Goal: Check status

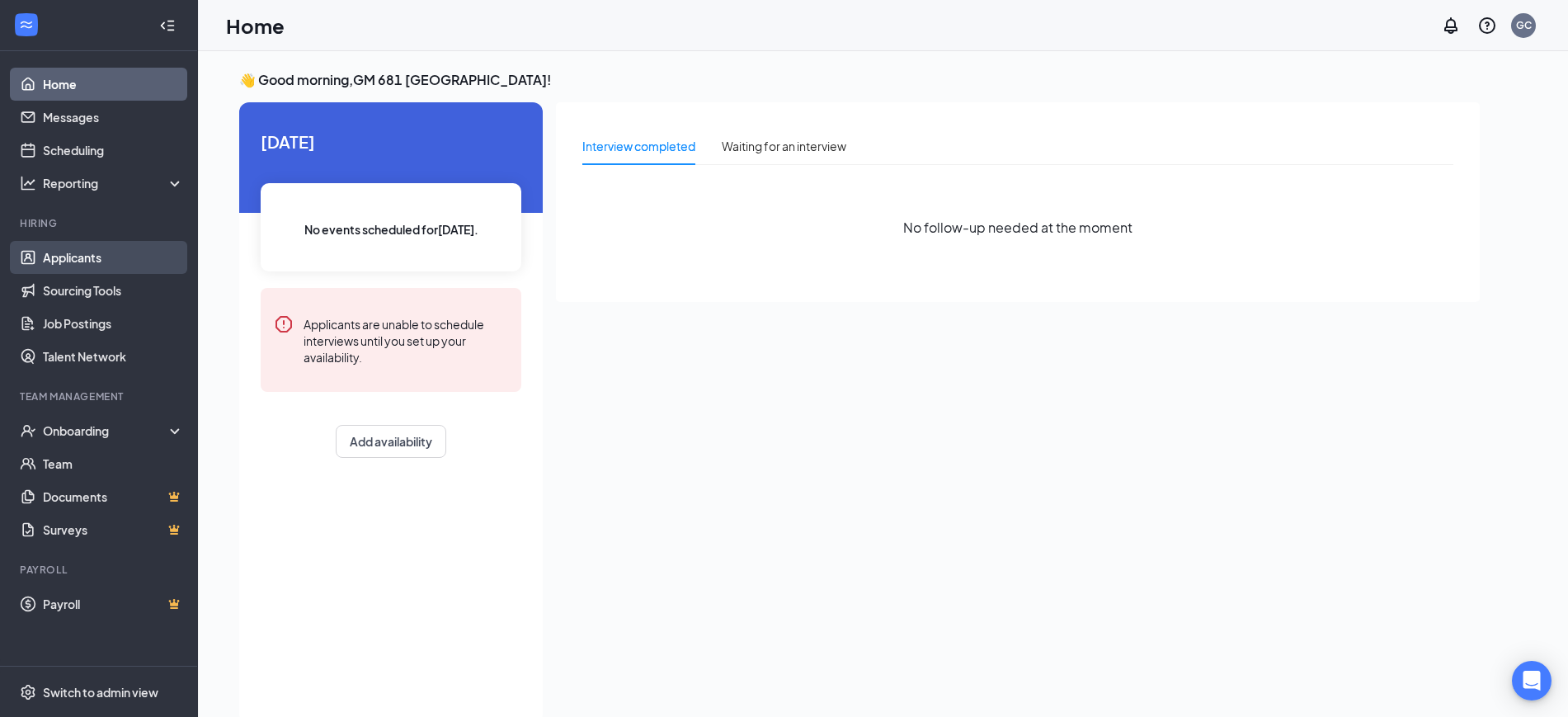
click at [83, 258] on link "Applicants" at bounding box center [113, 257] width 141 height 33
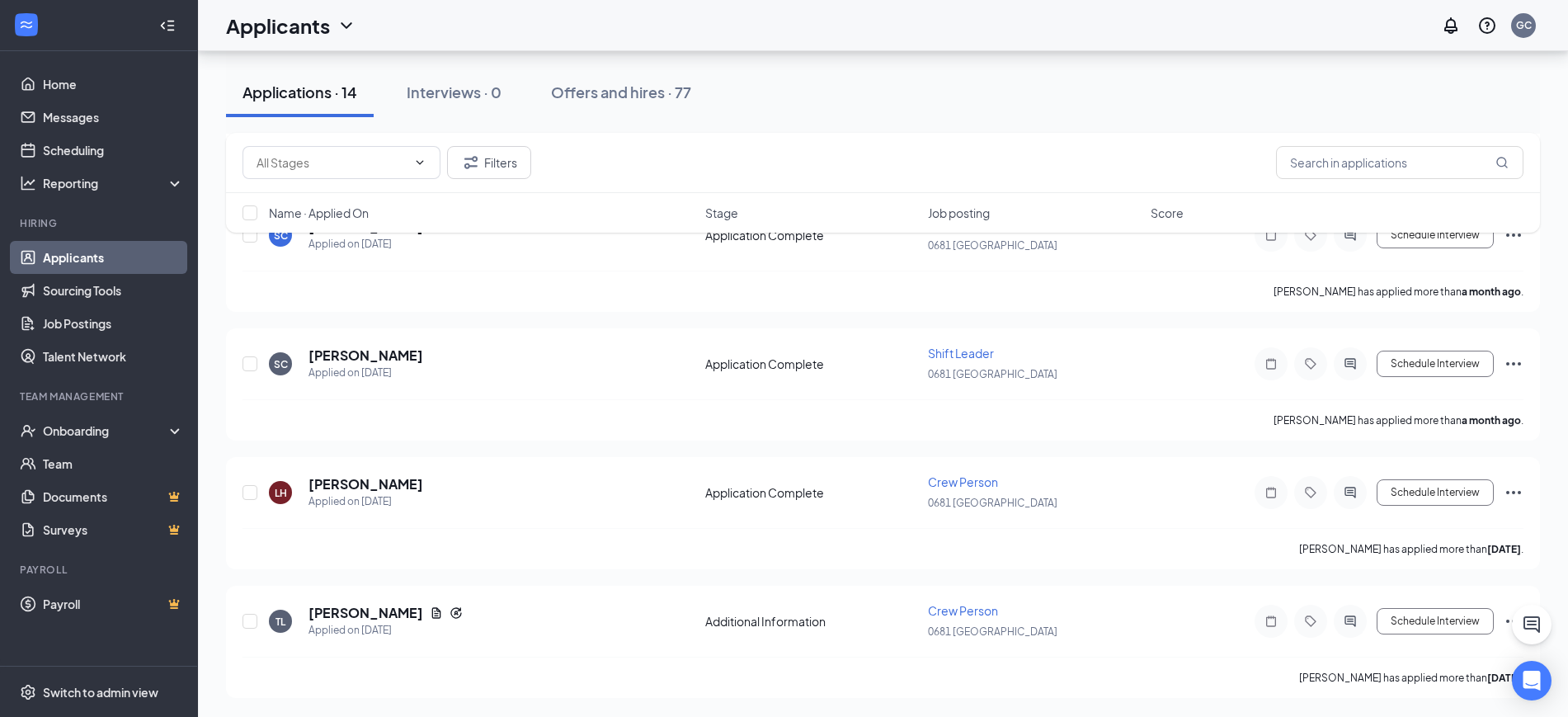
scroll to position [1490, 0]
click at [633, 98] on div "Offers and hires · 77" at bounding box center [621, 92] width 140 height 21
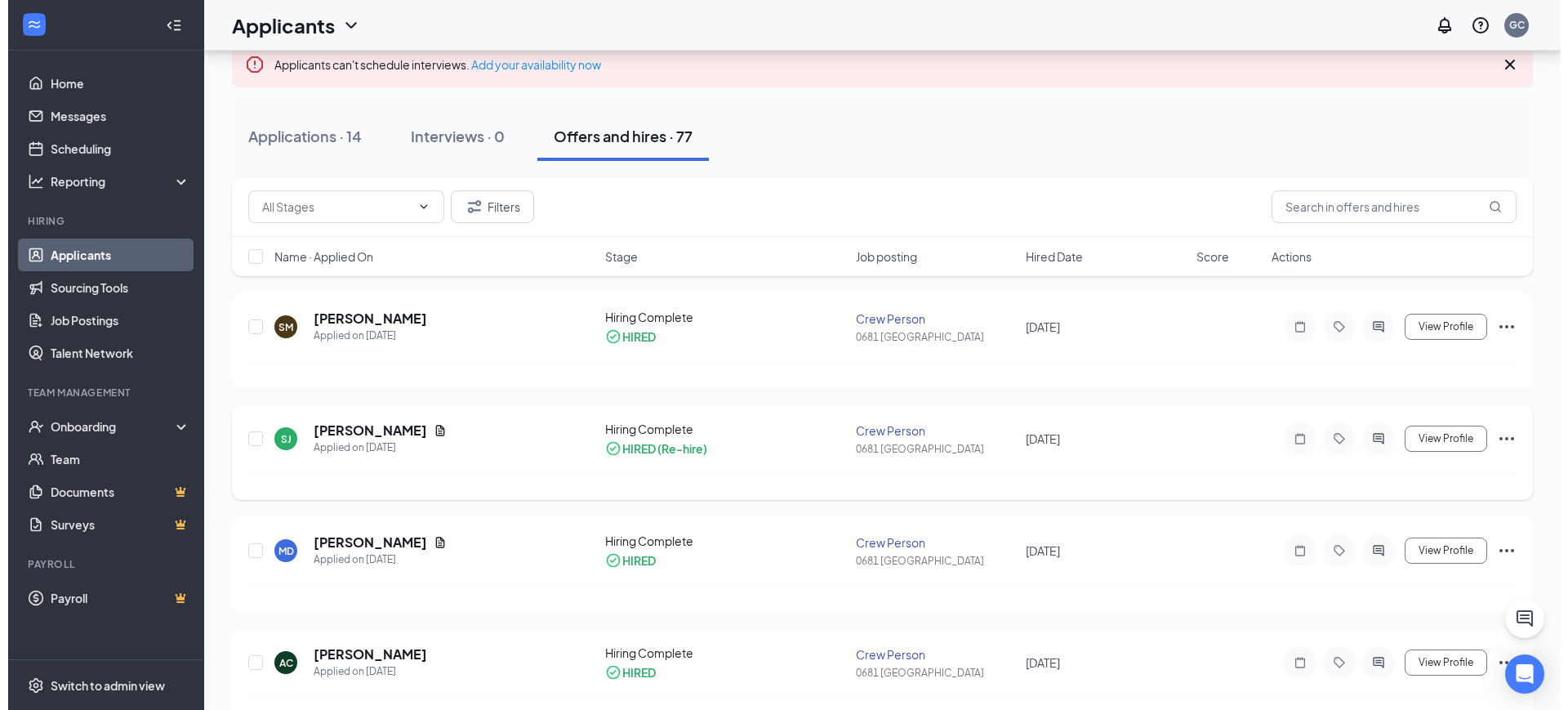
scroll to position [204, 0]
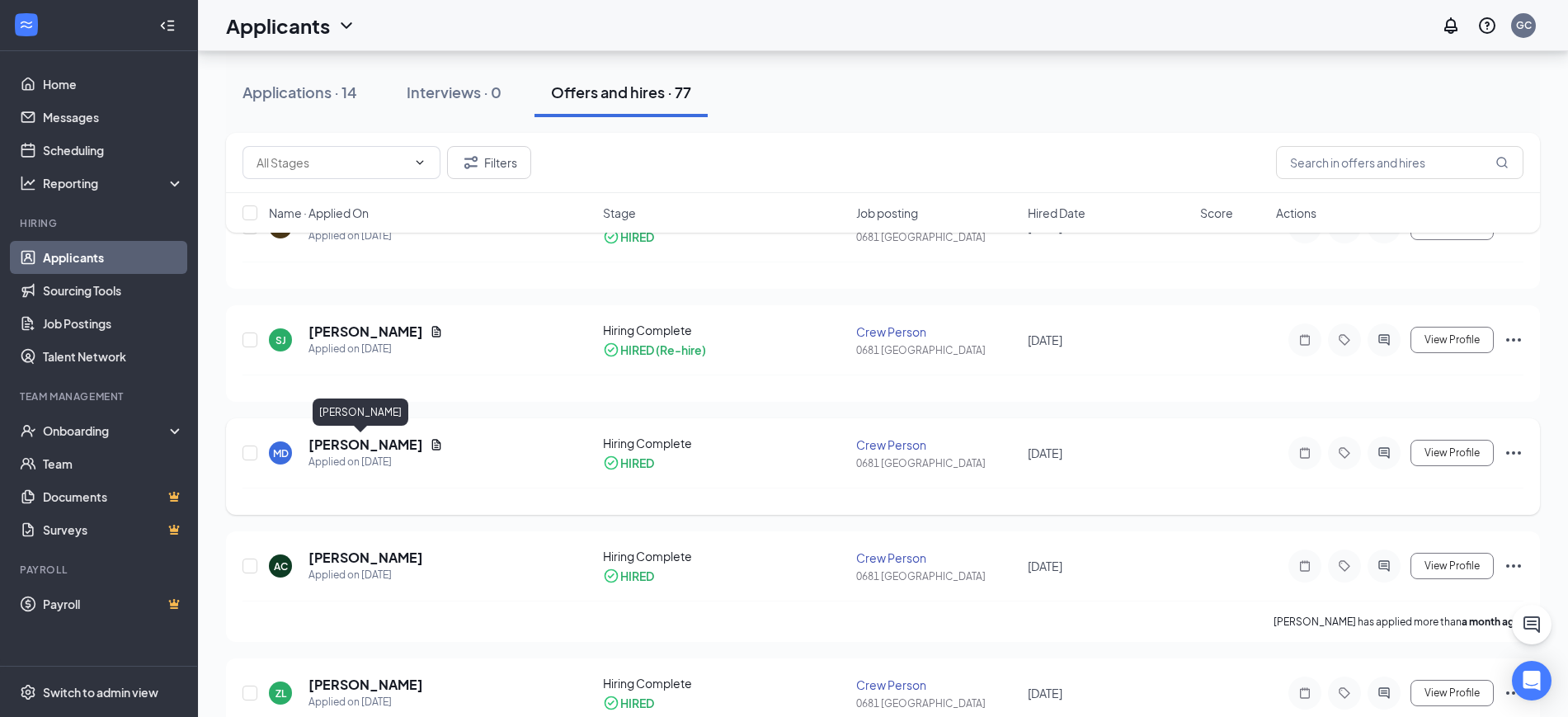
click at [355, 440] on h5 "[PERSON_NAME]" at bounding box center [365, 445] width 114 height 18
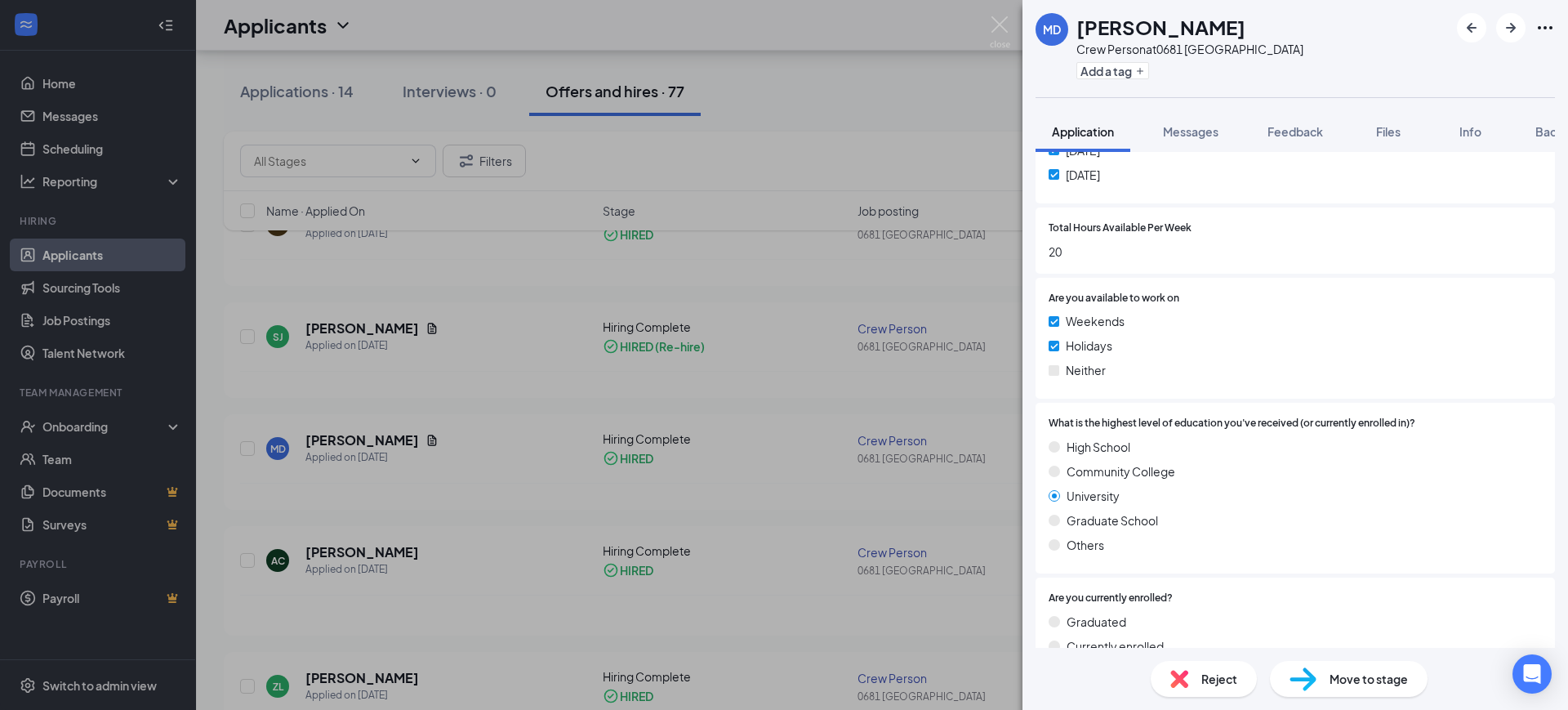
scroll to position [1328, 0]
click at [1552, 129] on span "Background" at bounding box center [1569, 131] width 67 height 15
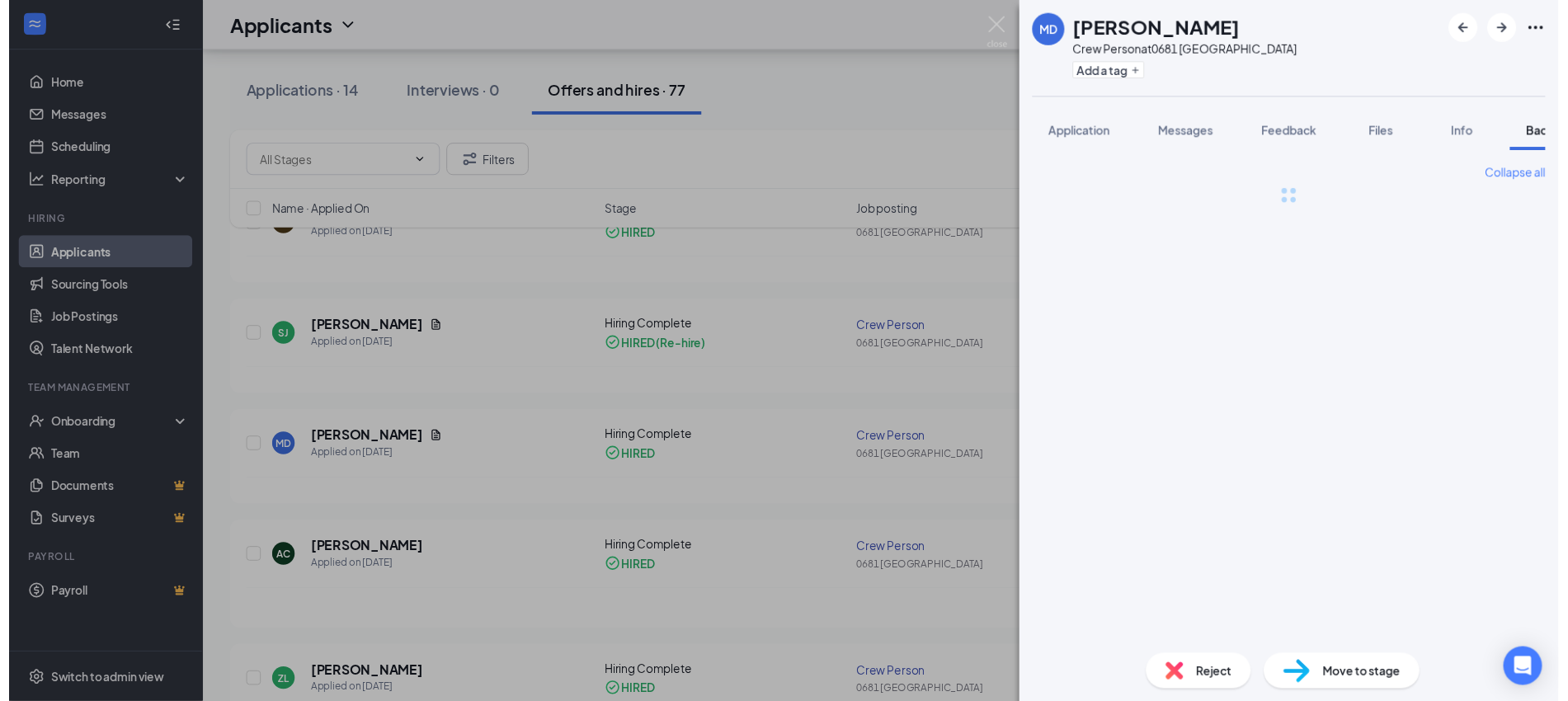
scroll to position [0, 68]
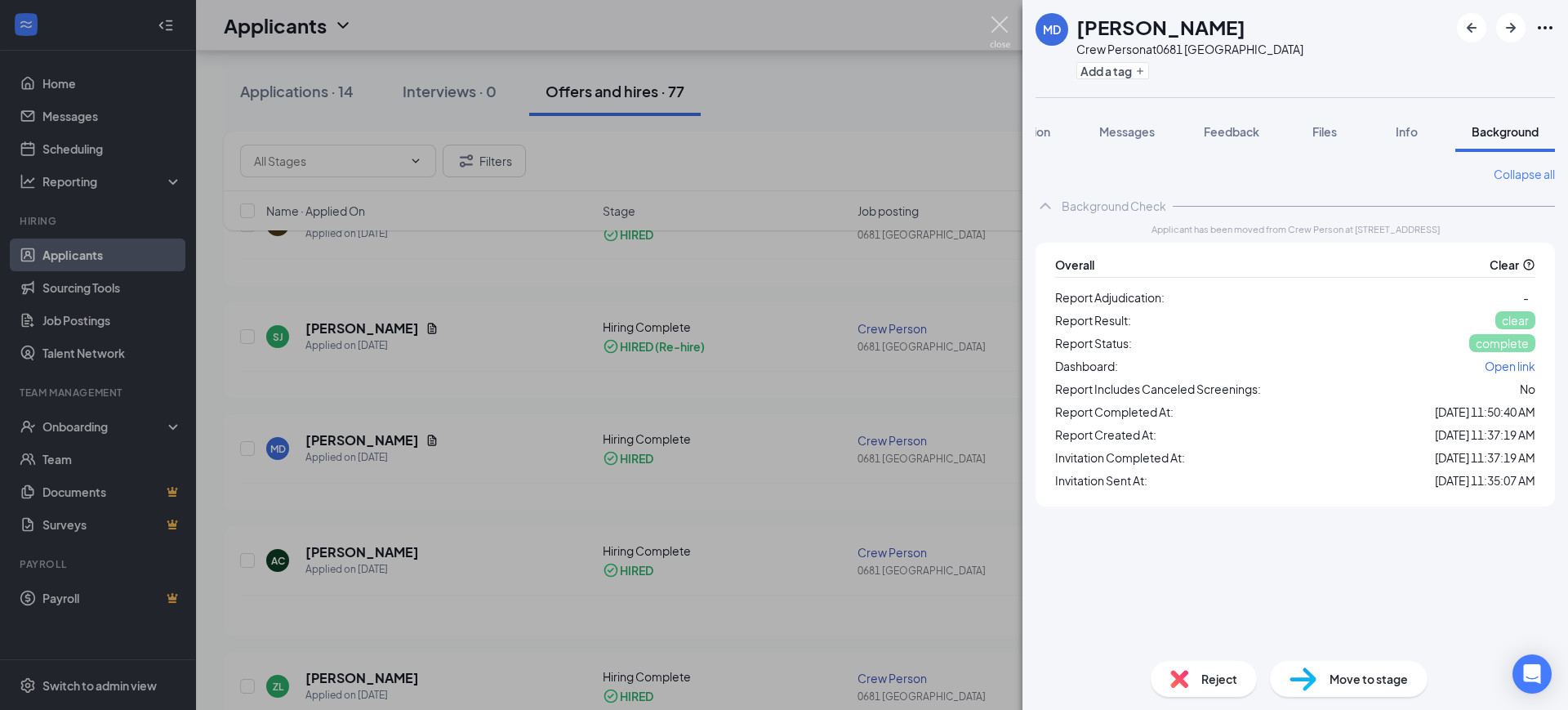
click at [995, 28] on img at bounding box center [999, 33] width 21 height 32
